Goal: Task Accomplishment & Management: Manage account settings

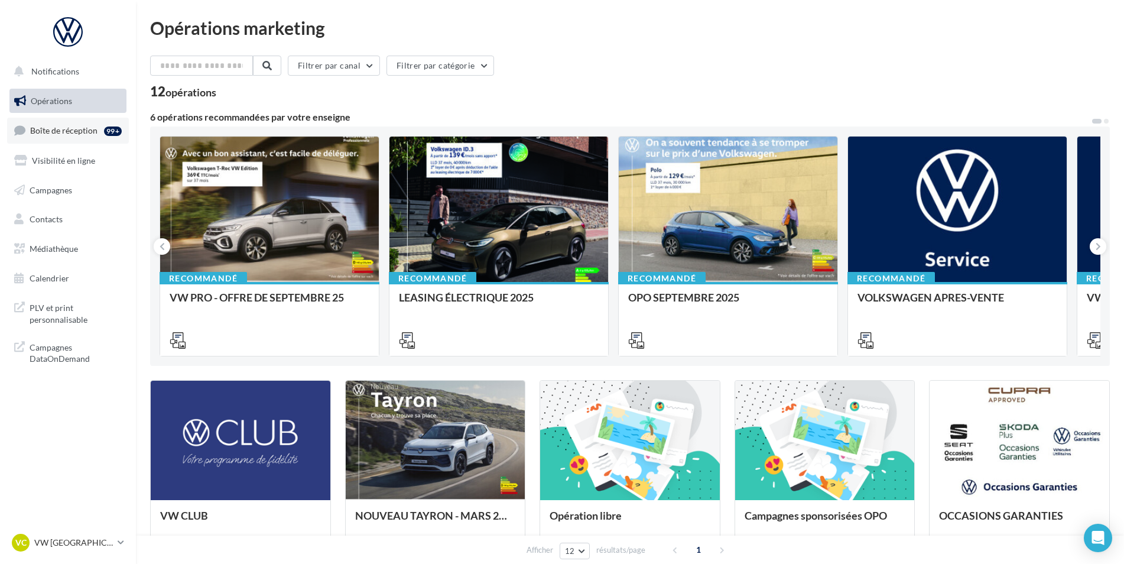
click at [95, 136] on link "Boîte de réception 99+" at bounding box center [68, 130] width 122 height 25
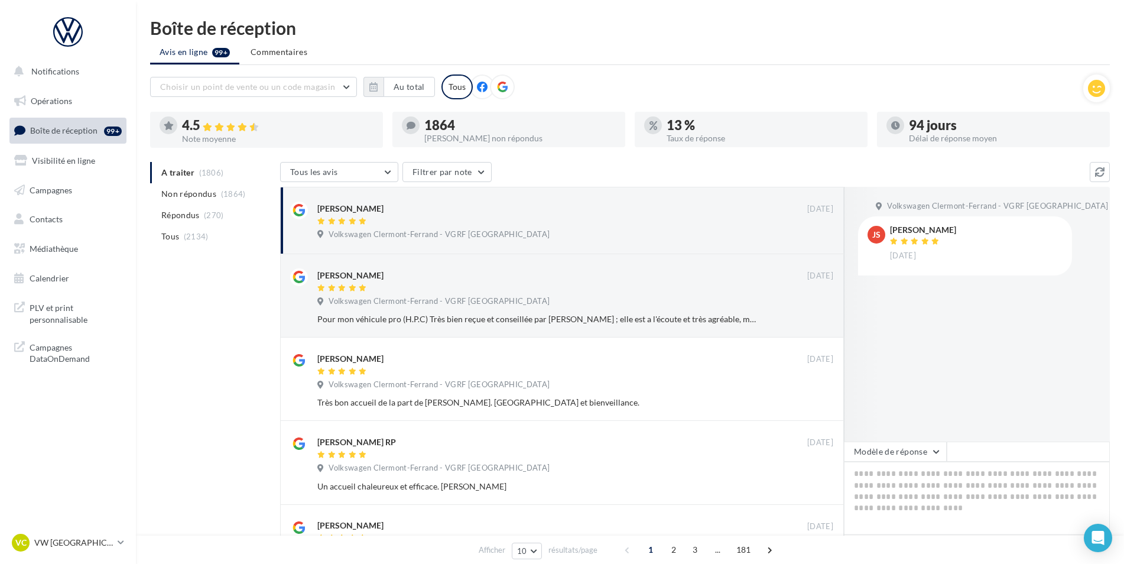
click at [177, 175] on ul "A traiter (1806) Non répondus (1864) Répondus (270) Tous (2134)" at bounding box center [212, 204] width 125 height 85
click at [197, 194] on span "Non répondus" at bounding box center [188, 194] width 55 height 12
click at [378, 86] on icon "button" at bounding box center [373, 86] width 8 height 9
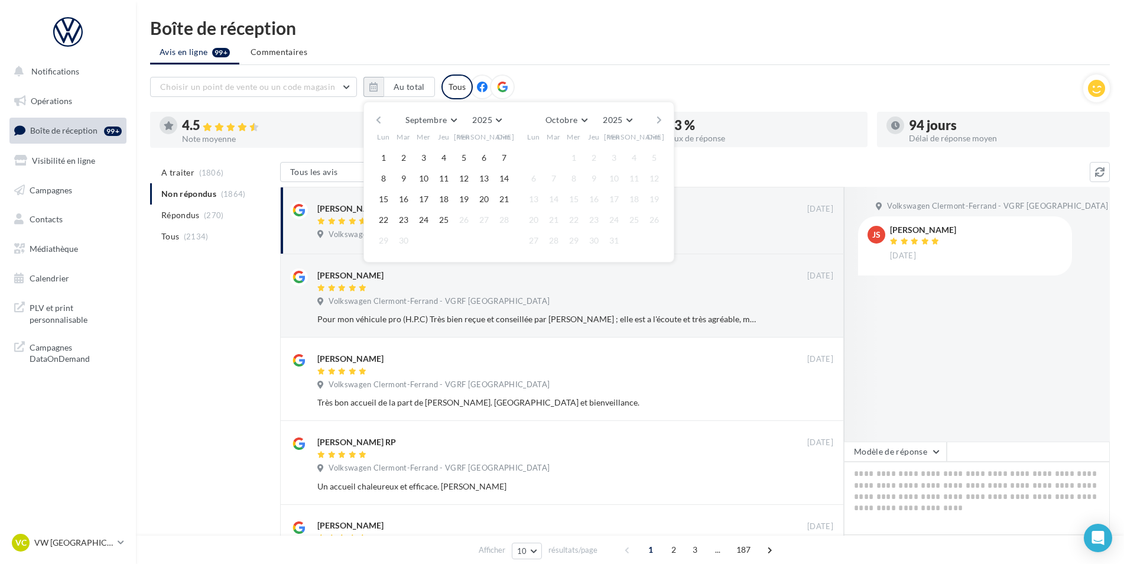
click at [380, 120] on button "button" at bounding box center [378, 120] width 10 height 17
click at [412, 156] on button "1" at bounding box center [404, 158] width 18 height 18
click at [661, 121] on button "button" at bounding box center [659, 120] width 10 height 17
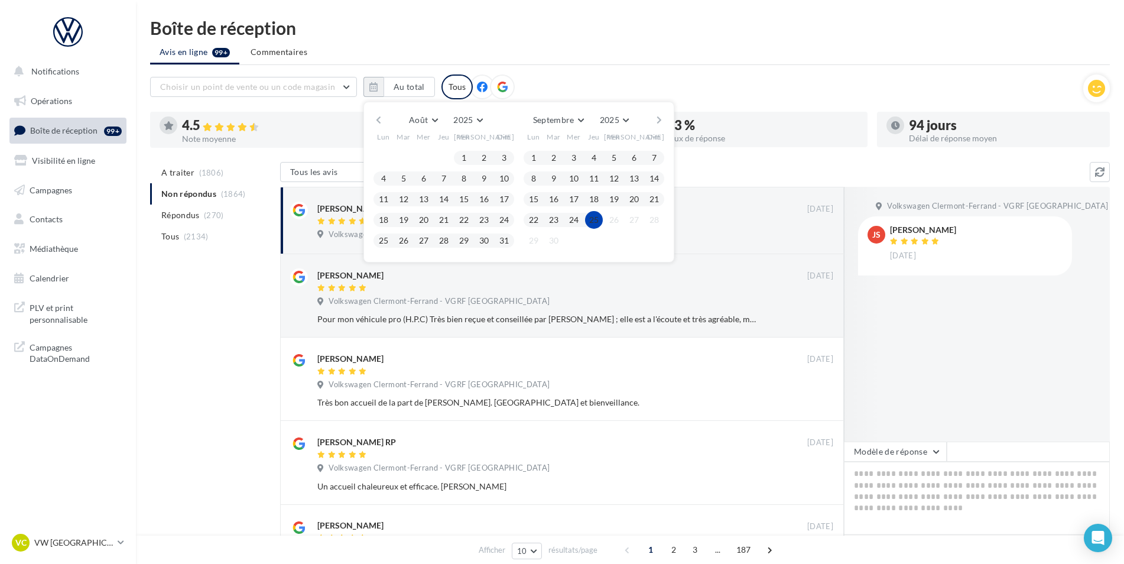
click at [593, 225] on button "25" at bounding box center [594, 220] width 18 height 18
